Goal: Transaction & Acquisition: Purchase product/service

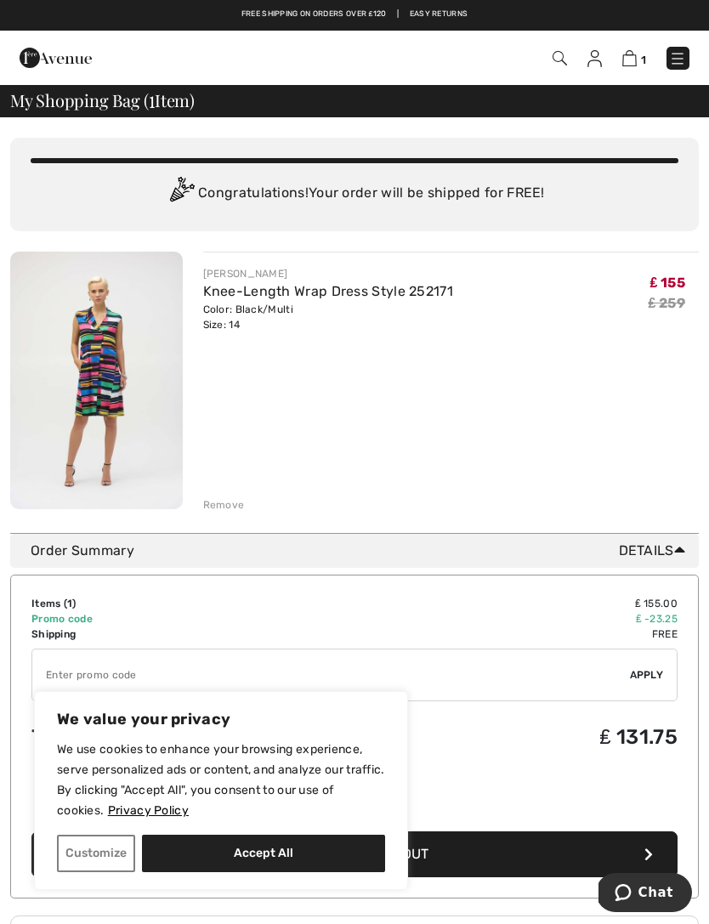
click at [370, 19] on link "Free shipping on orders over ₤120" at bounding box center [313, 14] width 145 height 12
click at [180, 105] on span "My Shopping Bag ( 1 Item)" at bounding box center [102, 100] width 184 height 17
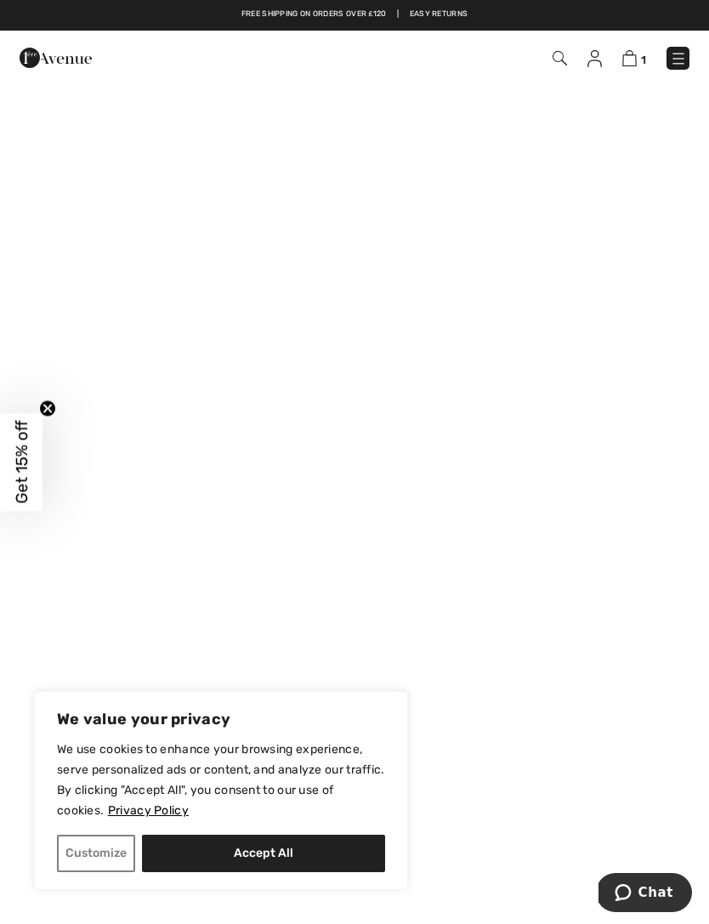
click at [335, 857] on button "Accept All" at bounding box center [263, 853] width 243 height 37
checkbox input "true"
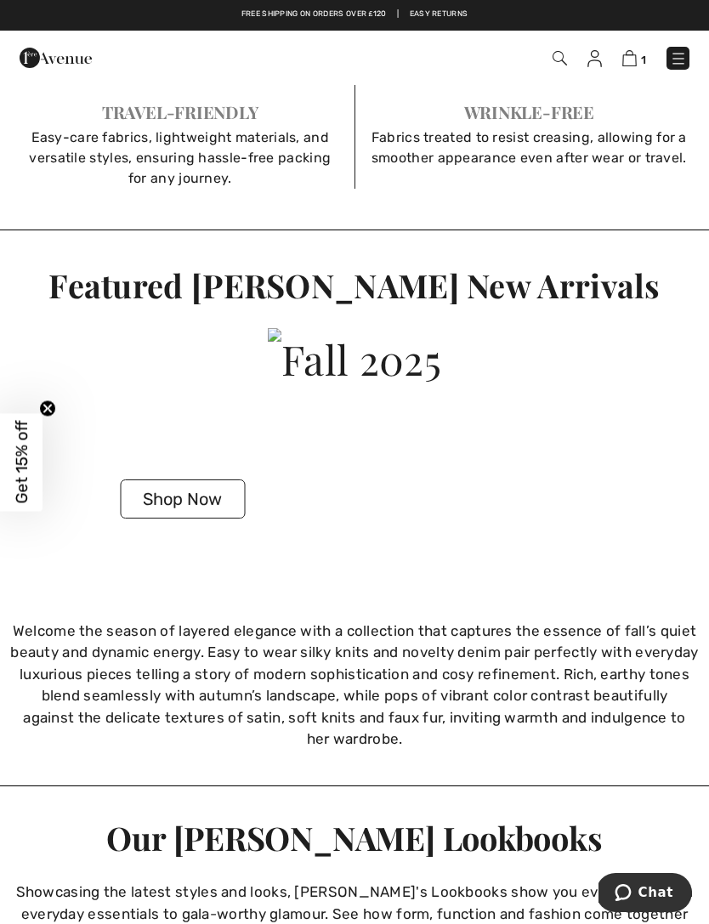
scroll to position [3350, 0]
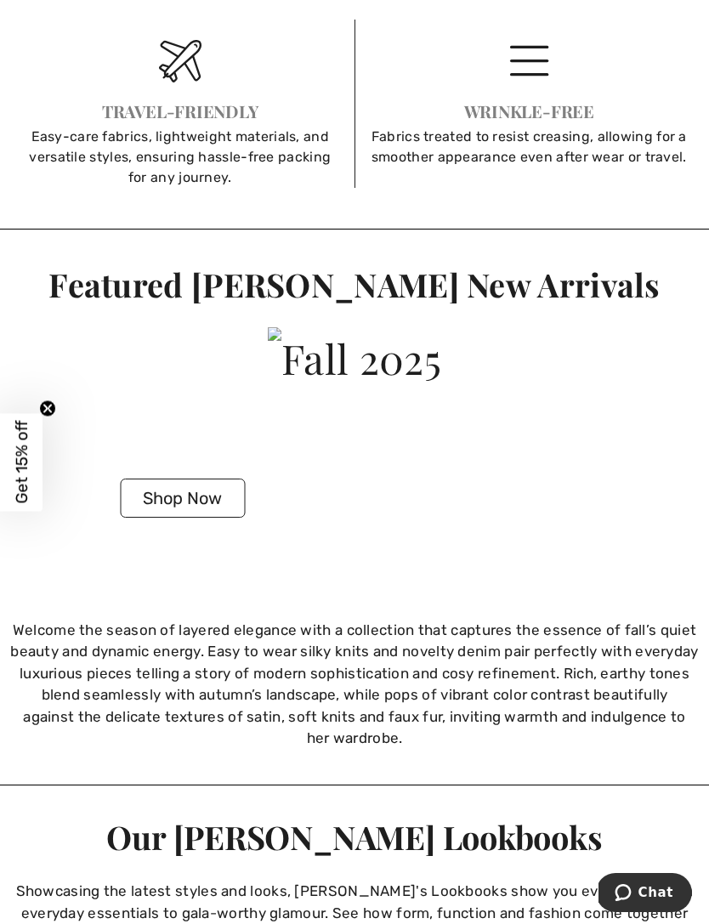
click at [213, 496] on button "Shop Now" at bounding box center [182, 497] width 125 height 39
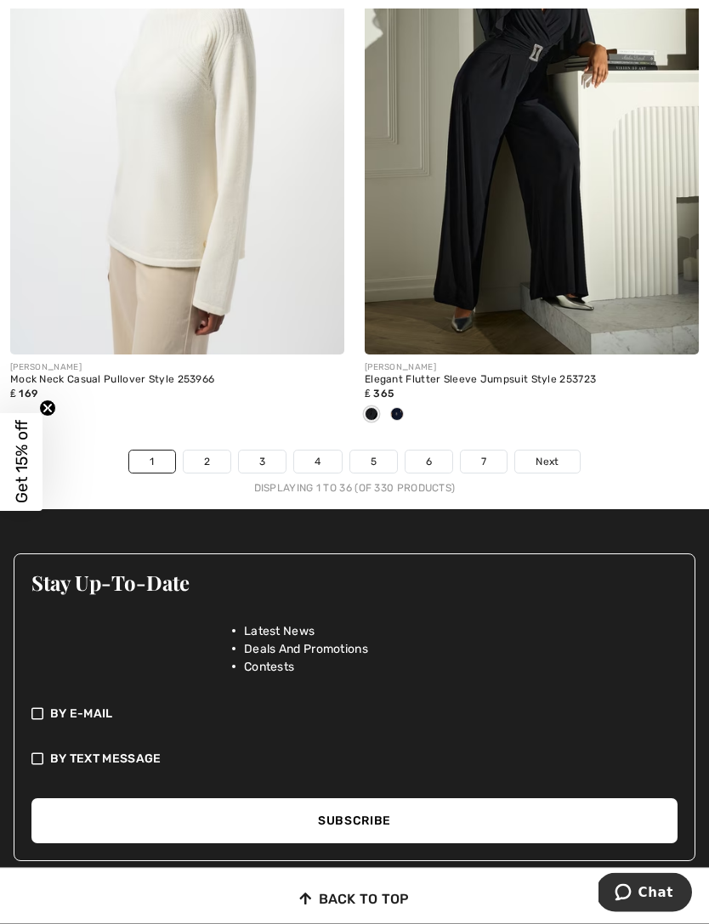
scroll to position [11023, 0]
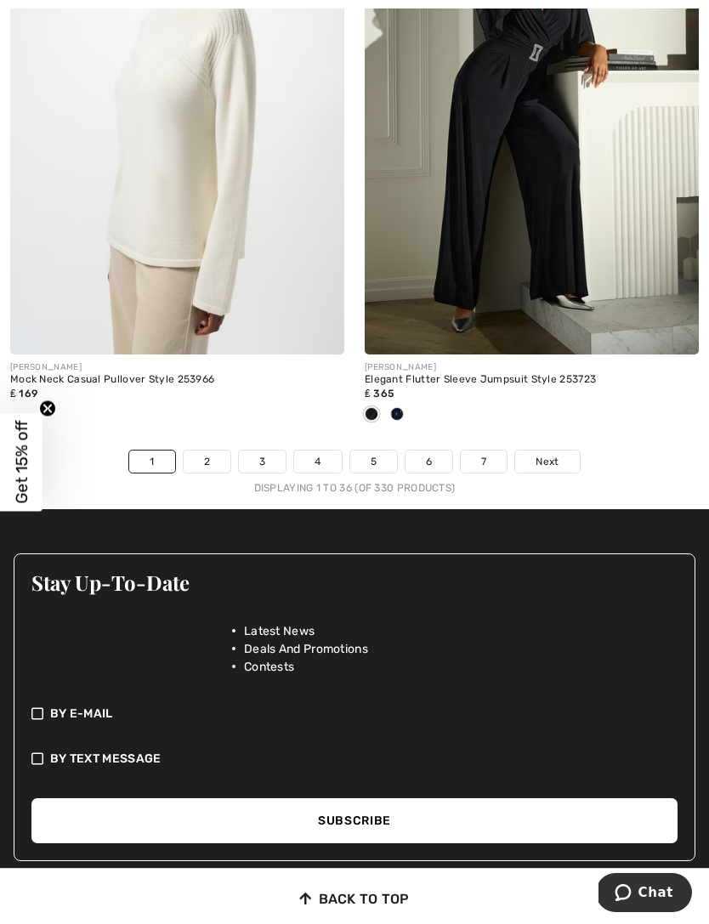
click at [214, 451] on link "2" at bounding box center [207, 461] width 47 height 22
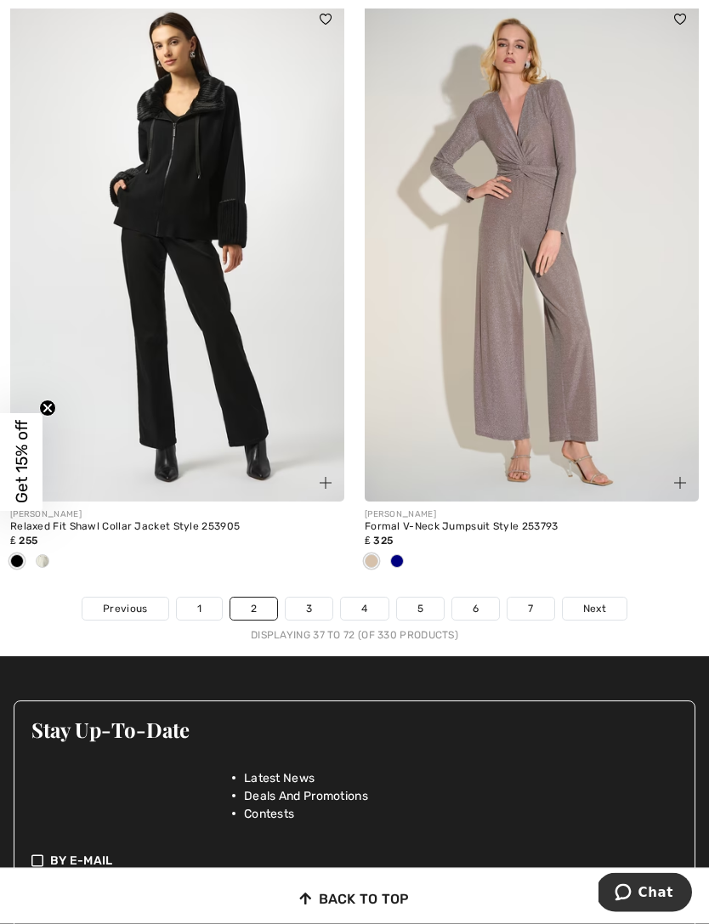
scroll to position [10791, 0]
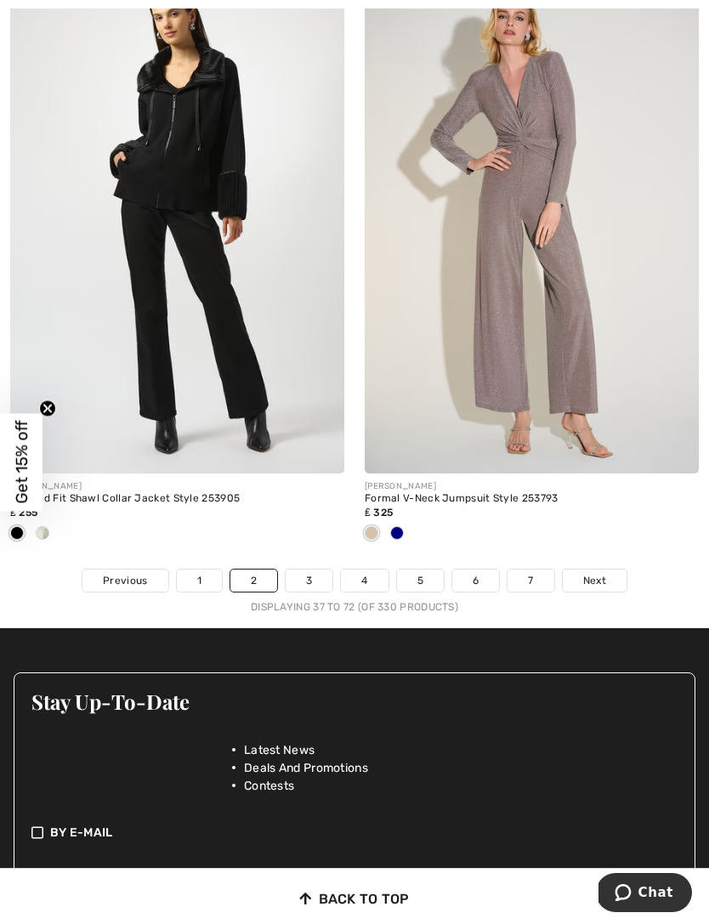
click at [314, 569] on link "3" at bounding box center [309, 580] width 47 height 22
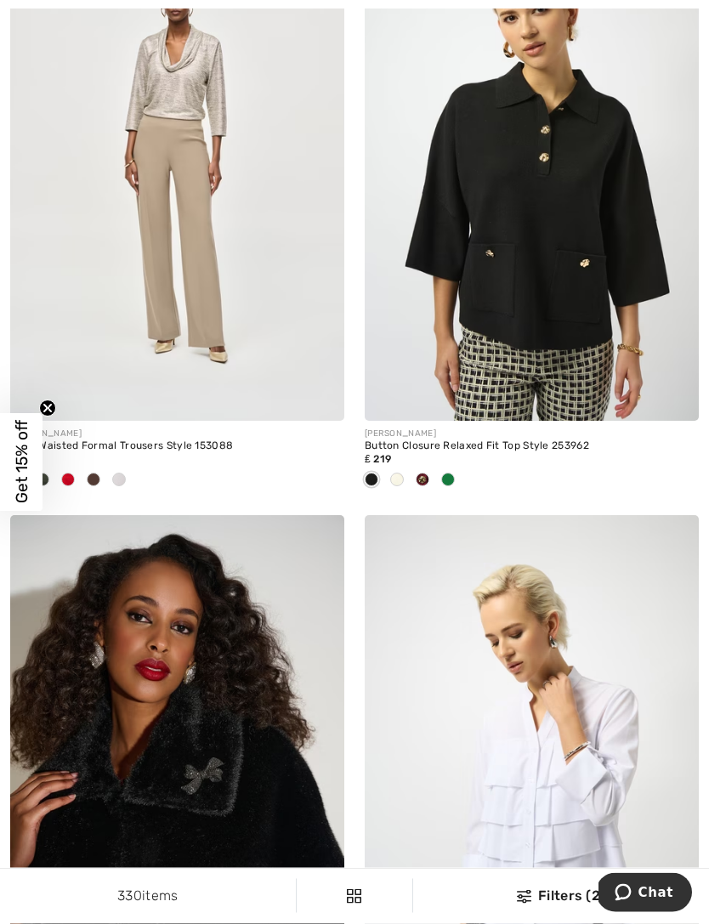
scroll to position [4021, 0]
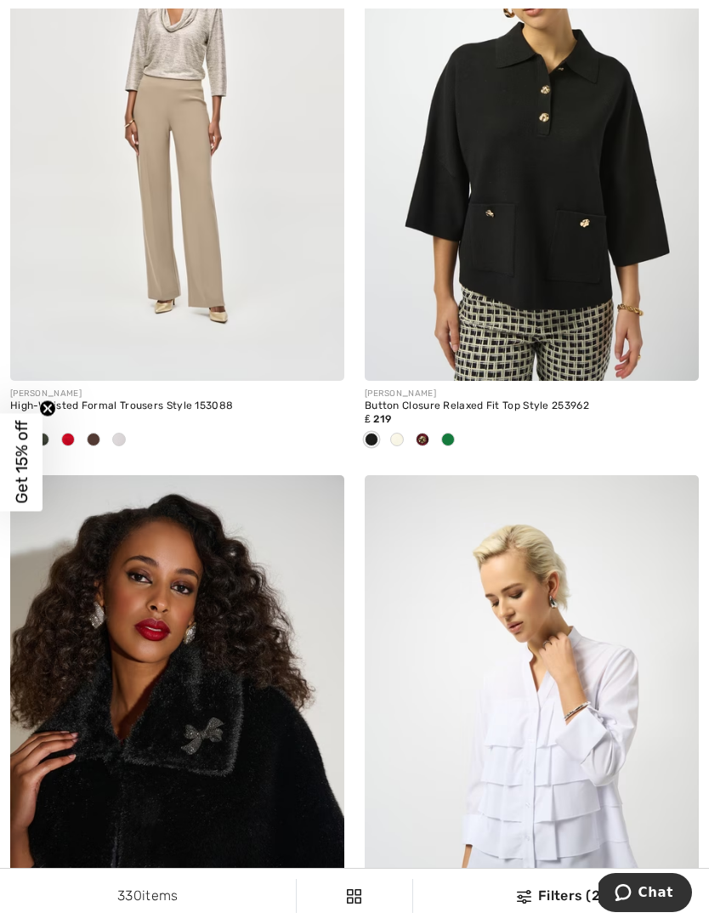
click at [567, 305] on img at bounding box center [532, 129] width 334 height 501
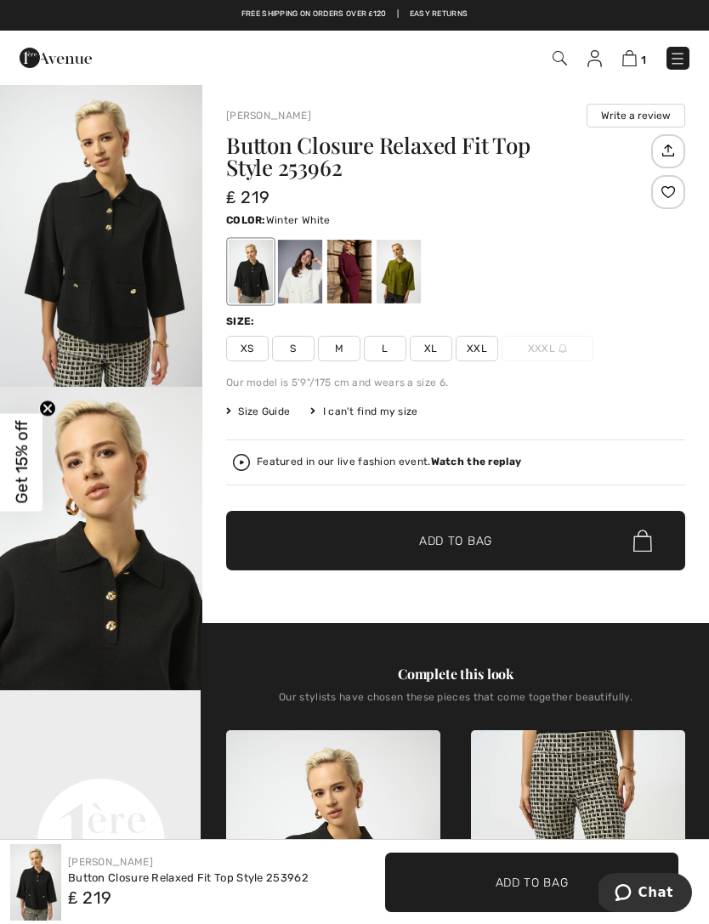
click at [311, 282] on div at bounding box center [300, 272] width 44 height 64
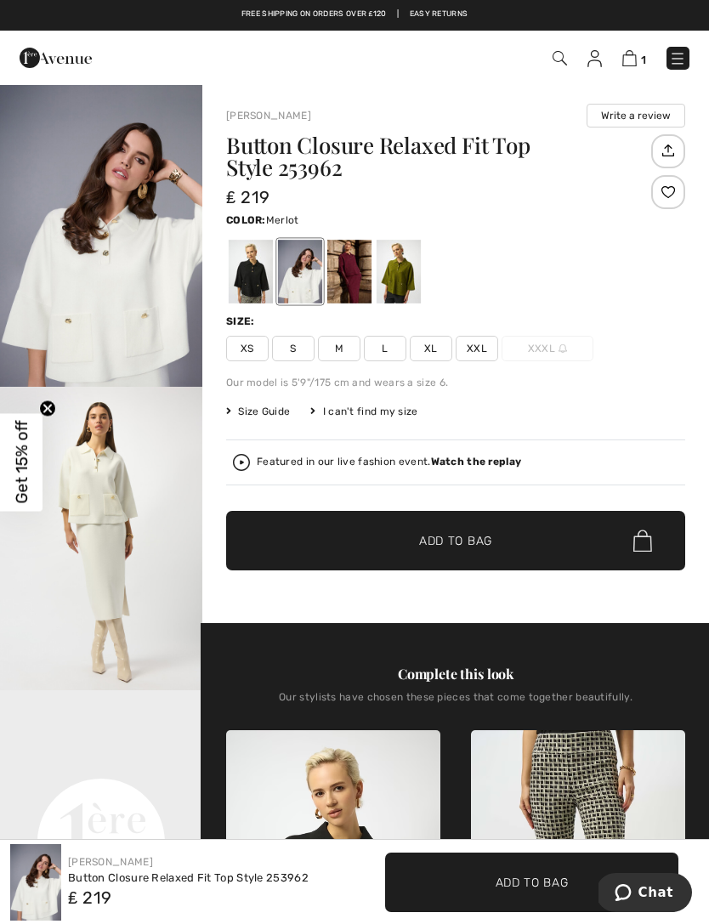
click at [356, 287] on div at bounding box center [349, 272] width 44 height 64
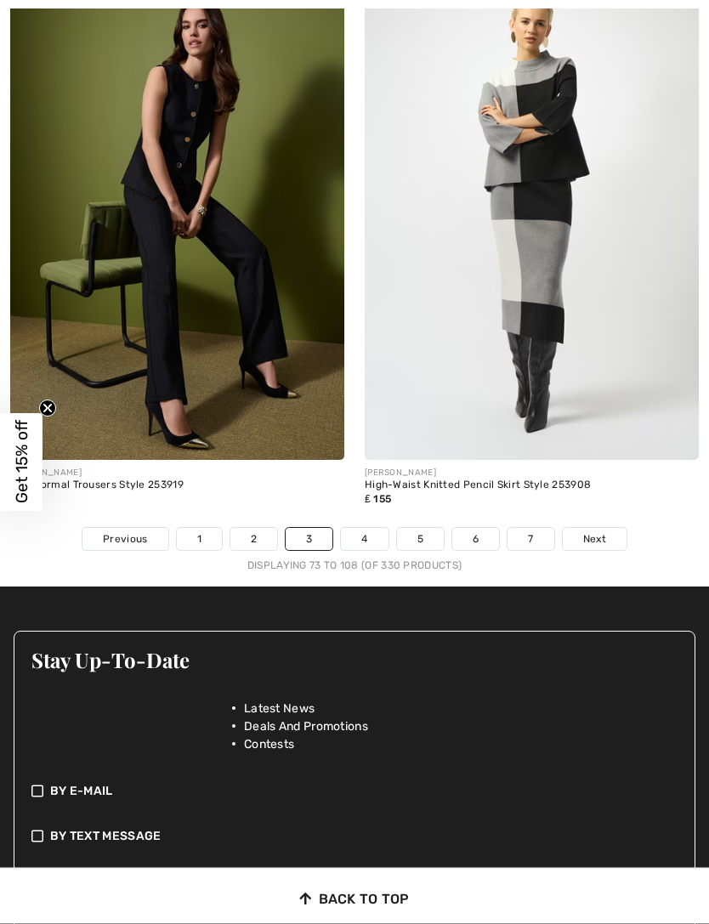
scroll to position [10834, 0]
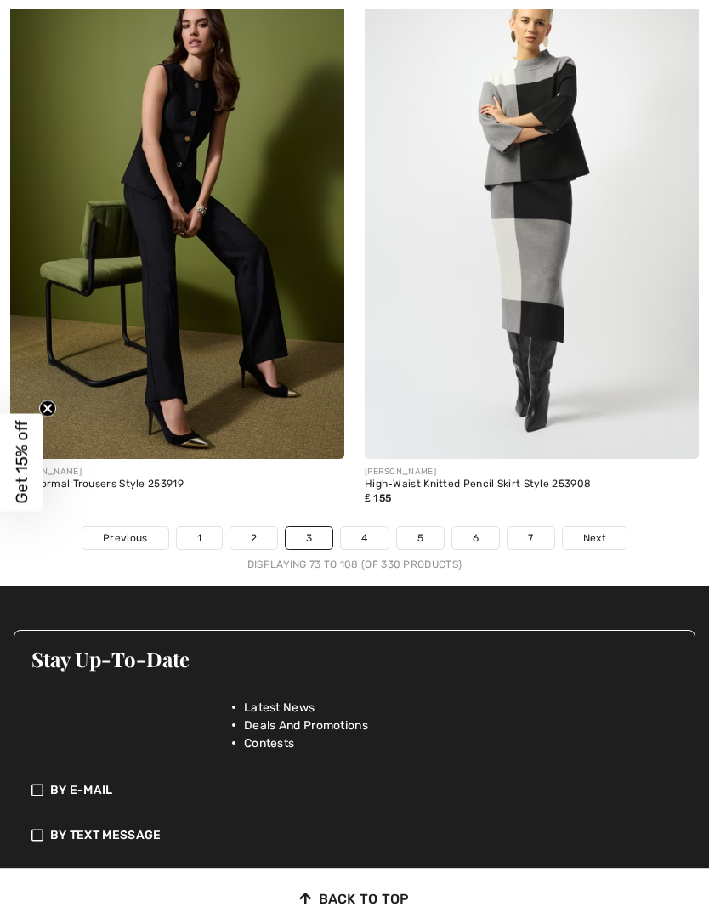
click at [370, 527] on link "4" at bounding box center [364, 538] width 47 height 22
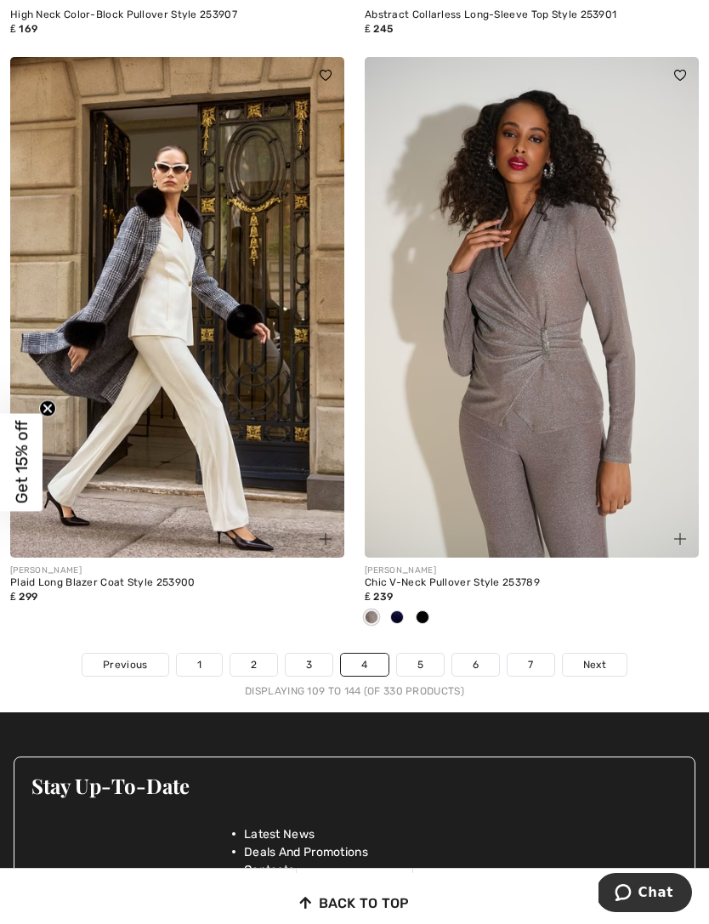
scroll to position [10565, 0]
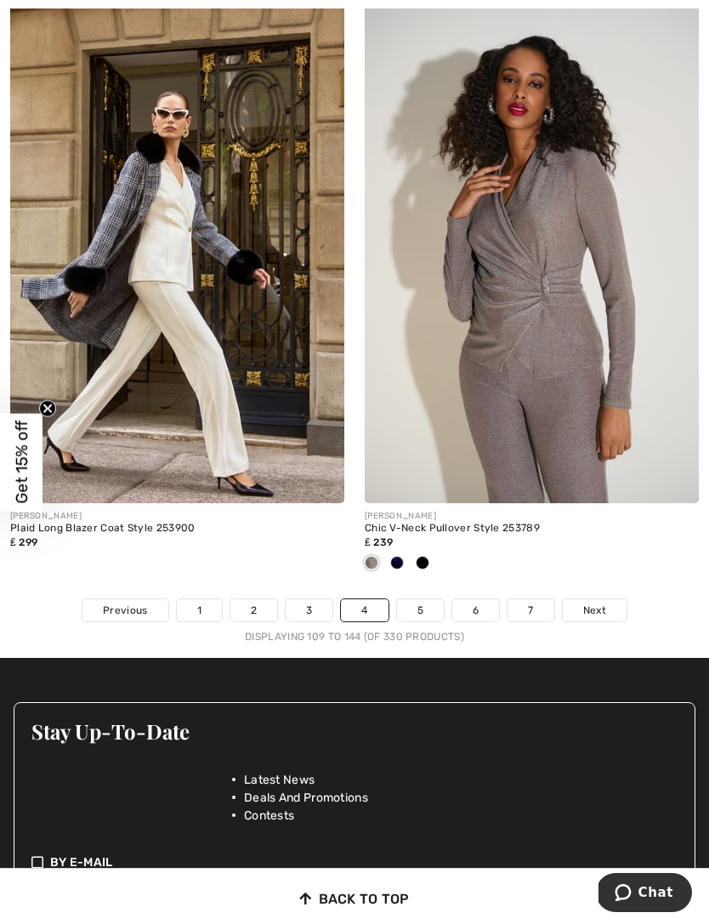
click at [422, 604] on link "5" at bounding box center [420, 610] width 47 height 22
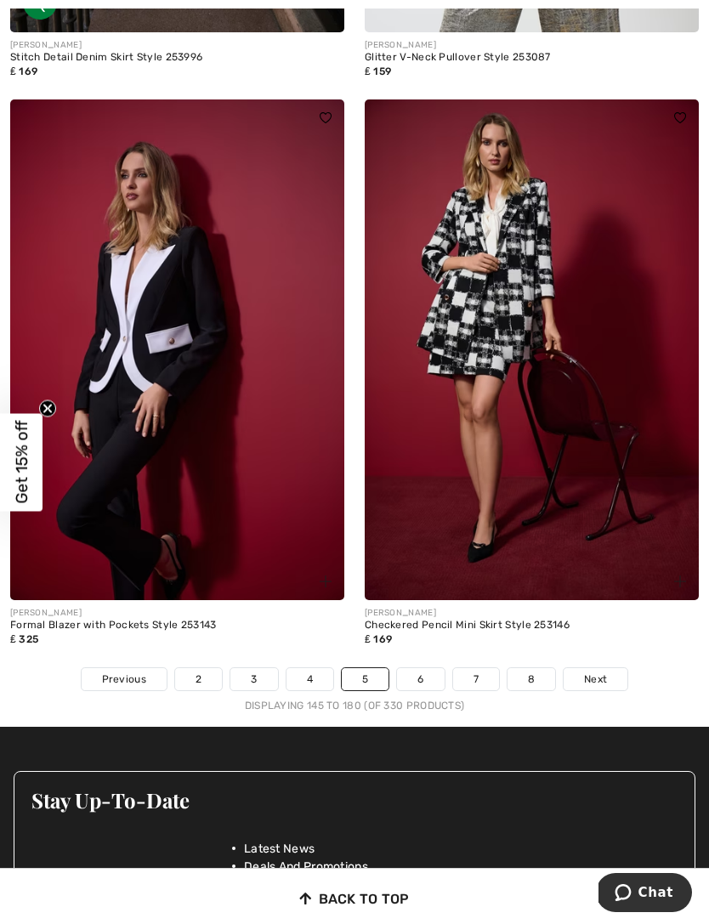
scroll to position [10665, 0]
click at [623, 754] on div "Stay Up-To-Date Latest News Deals And Promotions Contests By E-mail Privacy Pol…" at bounding box center [355, 925] width 682 height 342
click at [423, 671] on link "6" at bounding box center [420, 679] width 47 height 22
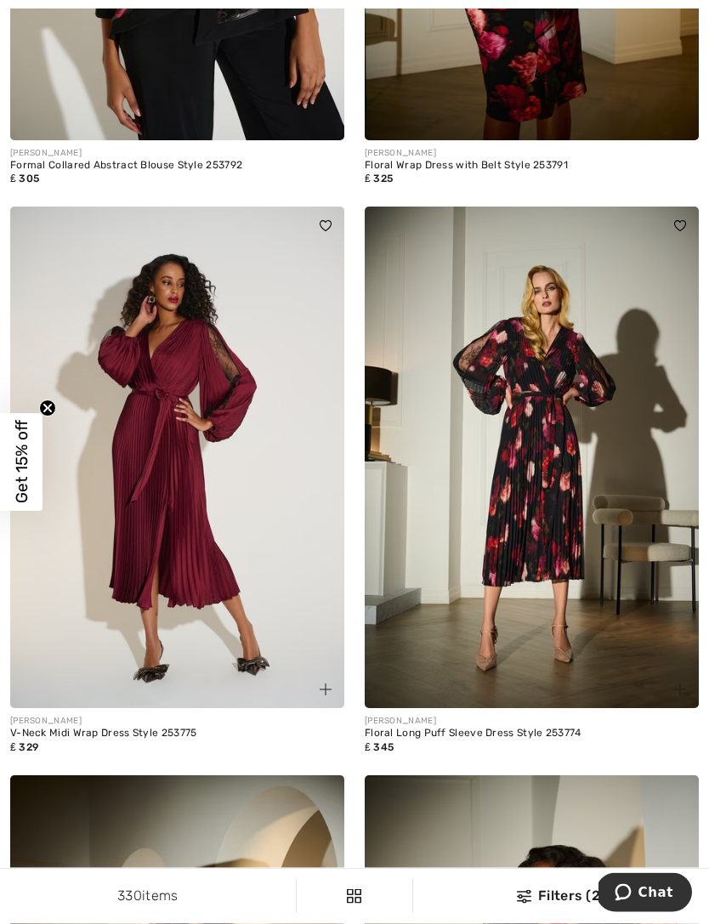
scroll to position [9778, 0]
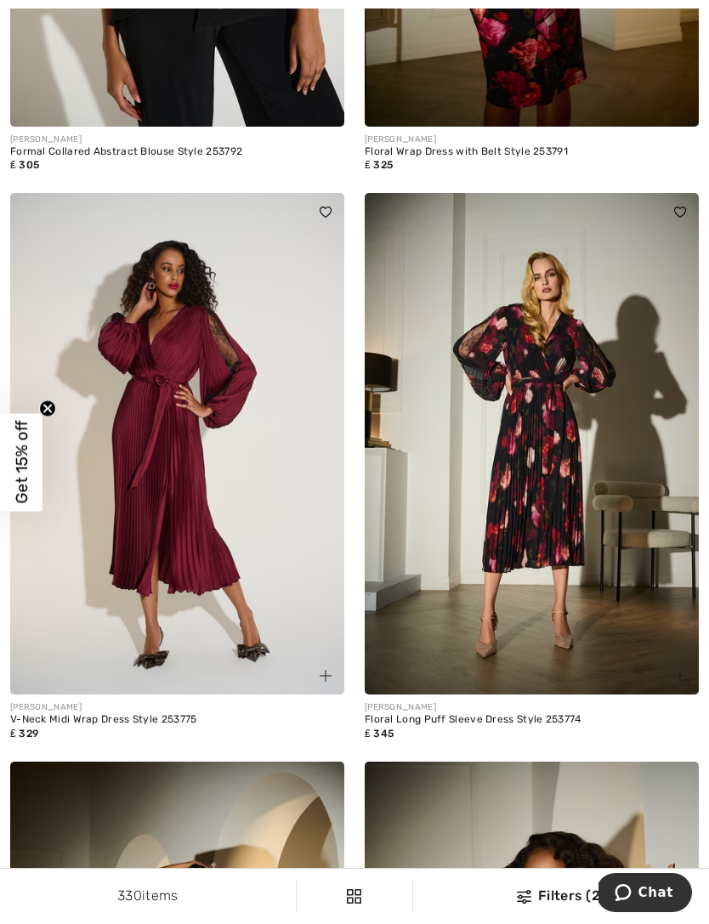
click at [180, 714] on div "V-Neck Midi Wrap Dress Style 253775" at bounding box center [177, 720] width 334 height 12
click at [250, 552] on img at bounding box center [177, 443] width 334 height 501
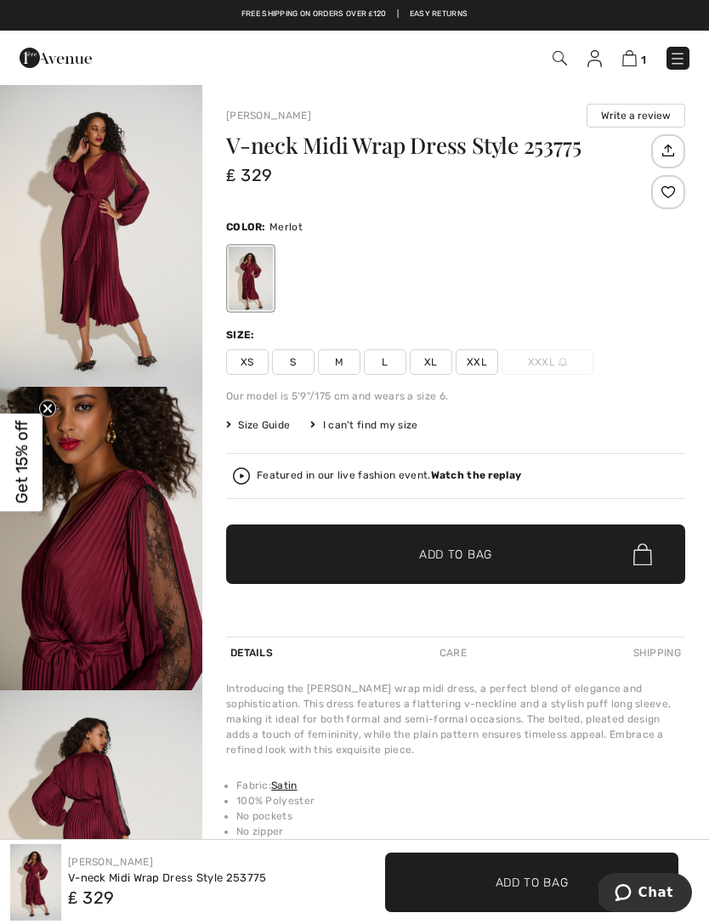
click at [459, 480] on strong "Watch the replay" at bounding box center [476, 475] width 91 height 12
